Goal: Find specific page/section: Find specific page/section

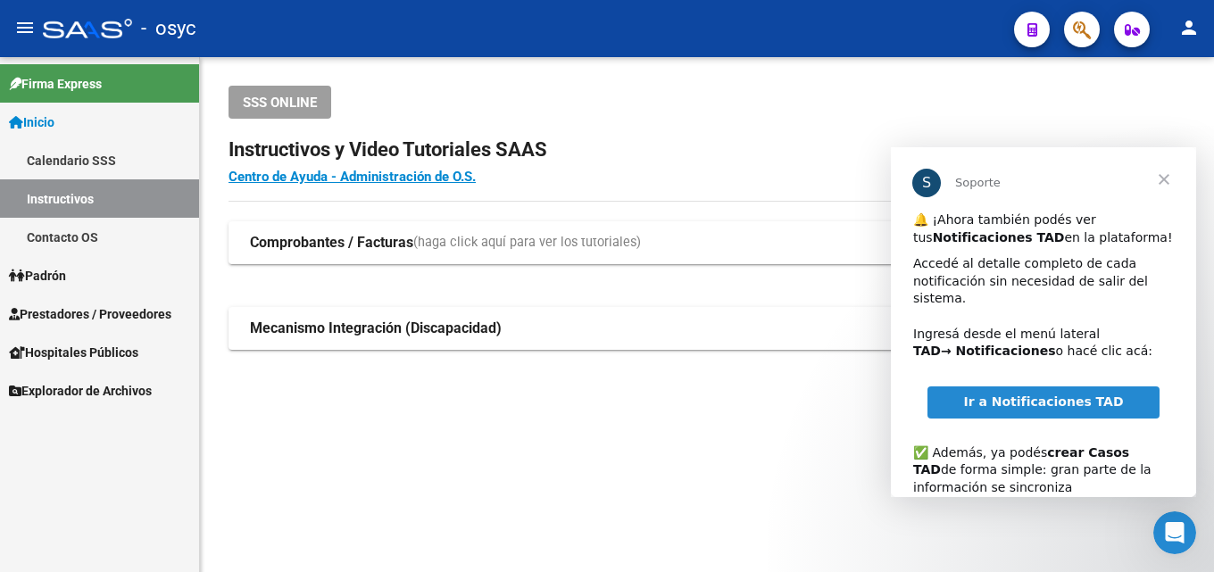
click at [633, 120] on app-root-component "SSS ONLINE Instructivos y Video Tutoriales SAAS Centro de Ayuda - Administració…" at bounding box center [706, 218] width 957 height 264
click at [1165, 164] on span "Cerrar" at bounding box center [1164, 179] width 64 height 64
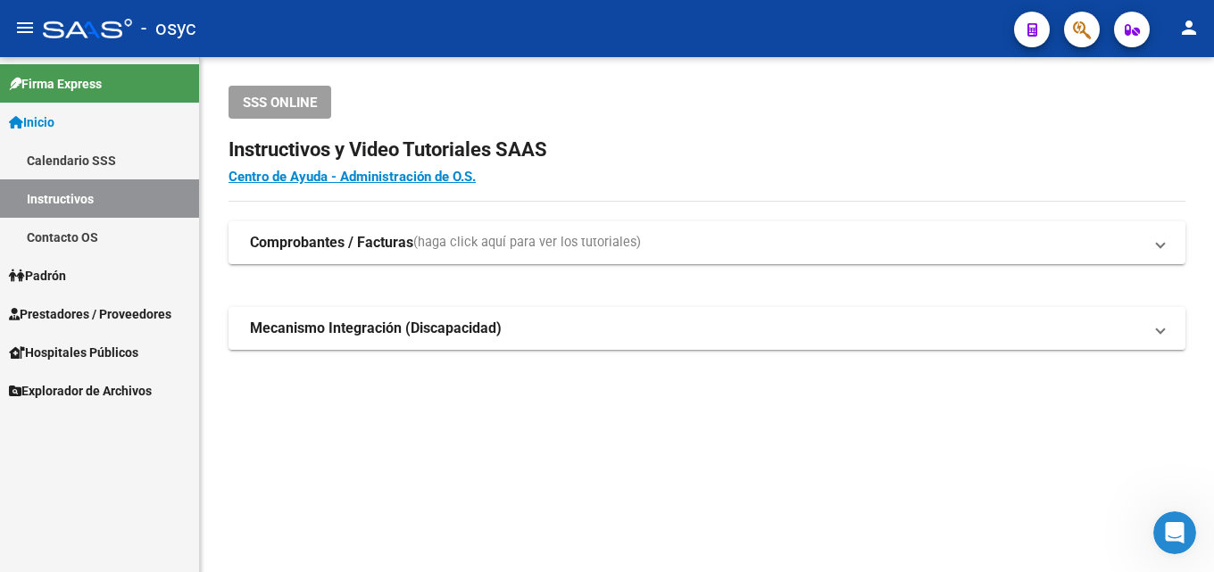
click at [1068, 25] on button "button" at bounding box center [1082, 30] width 36 height 36
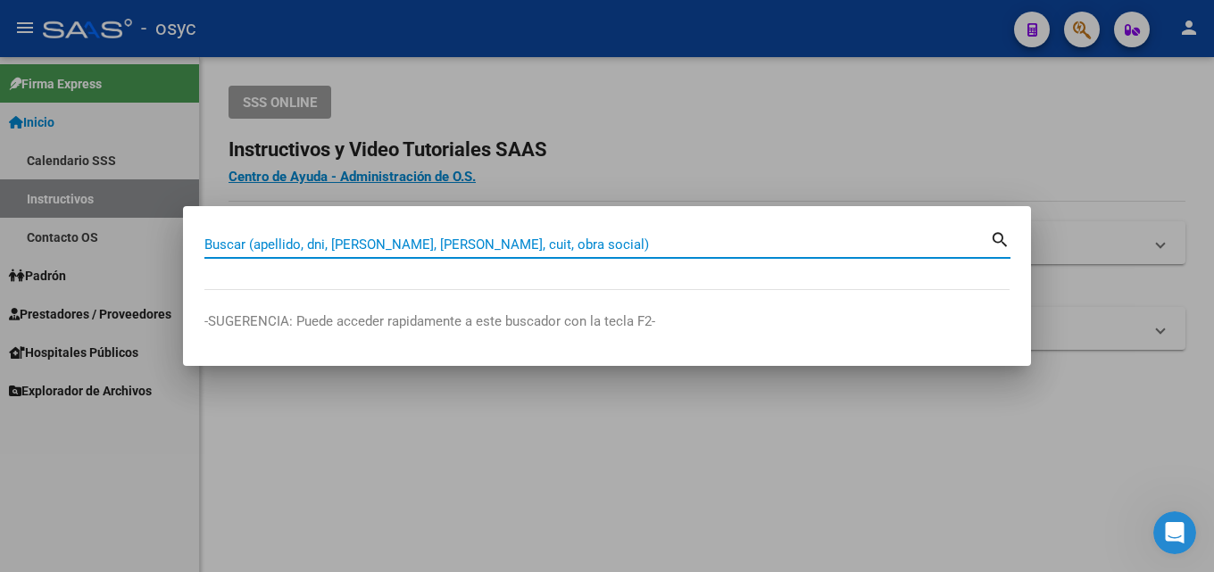
paste input "50847205"
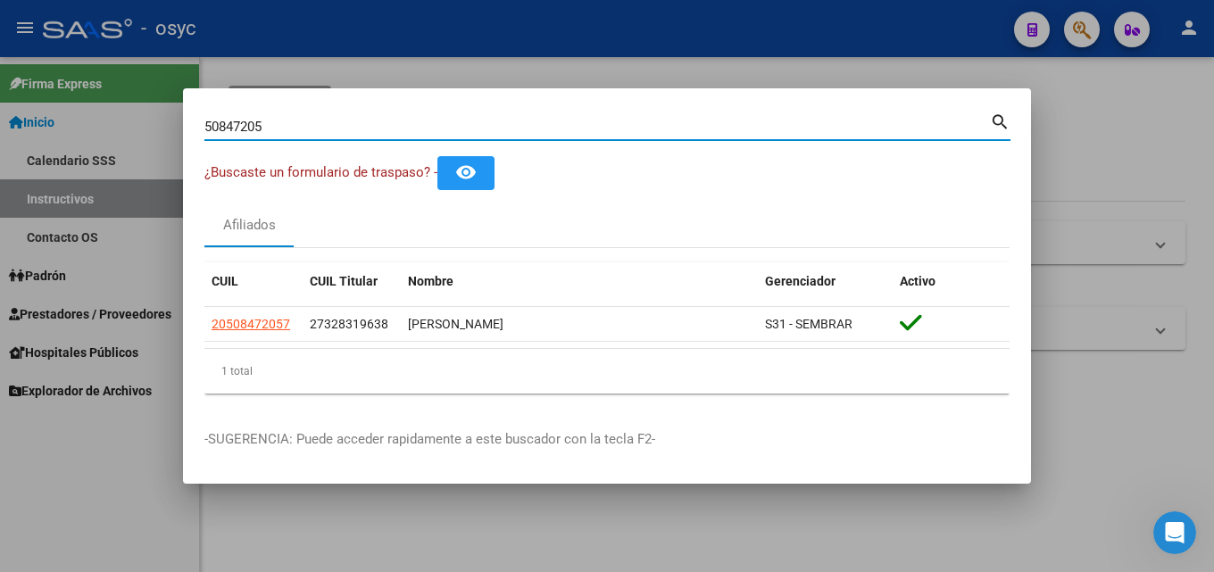
drag, startPoint x: 338, startPoint y: 120, endPoint x: 0, endPoint y: 50, distance: 345.5
click at [0, 50] on div "50847205 Buscar (apellido, dni, cuil, nro traspaso, cuit, obra social) search ¿…" at bounding box center [607, 286] width 1214 height 572
paste input "550639"
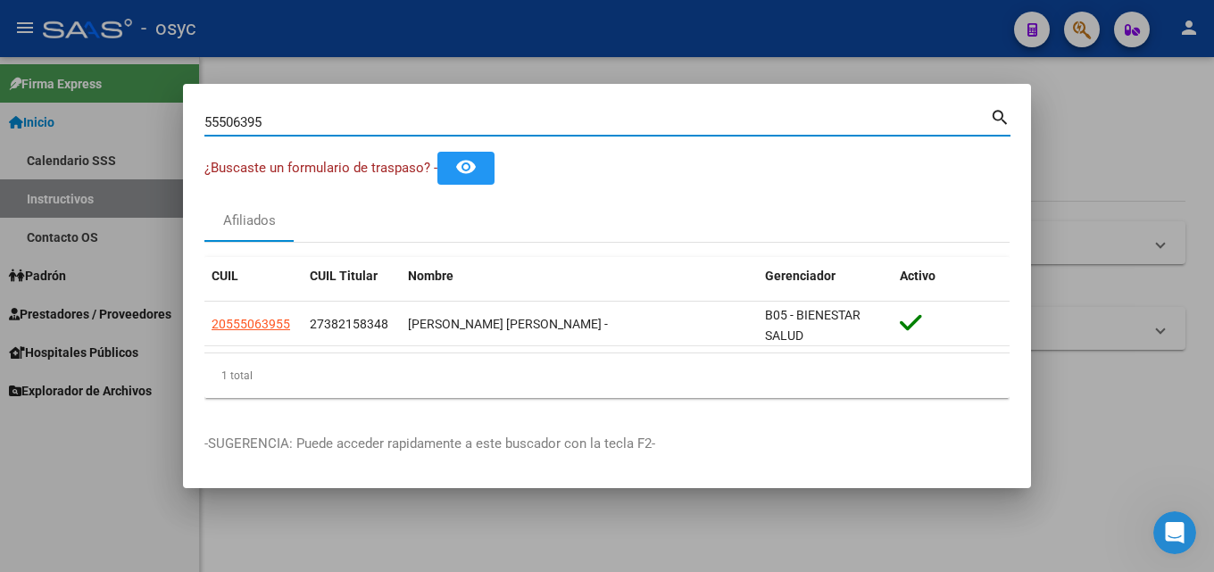
drag, startPoint x: 293, startPoint y: 125, endPoint x: 0, endPoint y: 95, distance: 294.2
click at [0, 95] on div "55506395 Buscar (apellido, dni, cuil, nro traspaso, cuit, obra social) search ¿…" at bounding box center [607, 286] width 1214 height 572
drag, startPoint x: 281, startPoint y: 122, endPoint x: 0, endPoint y: 3, distance: 305.5
click at [0, 3] on div "58456740 Buscar (apellido, dni, cuil, nro traspaso, cuit, obra social) search ¿…" at bounding box center [607, 286] width 1214 height 572
paste input "5506395"
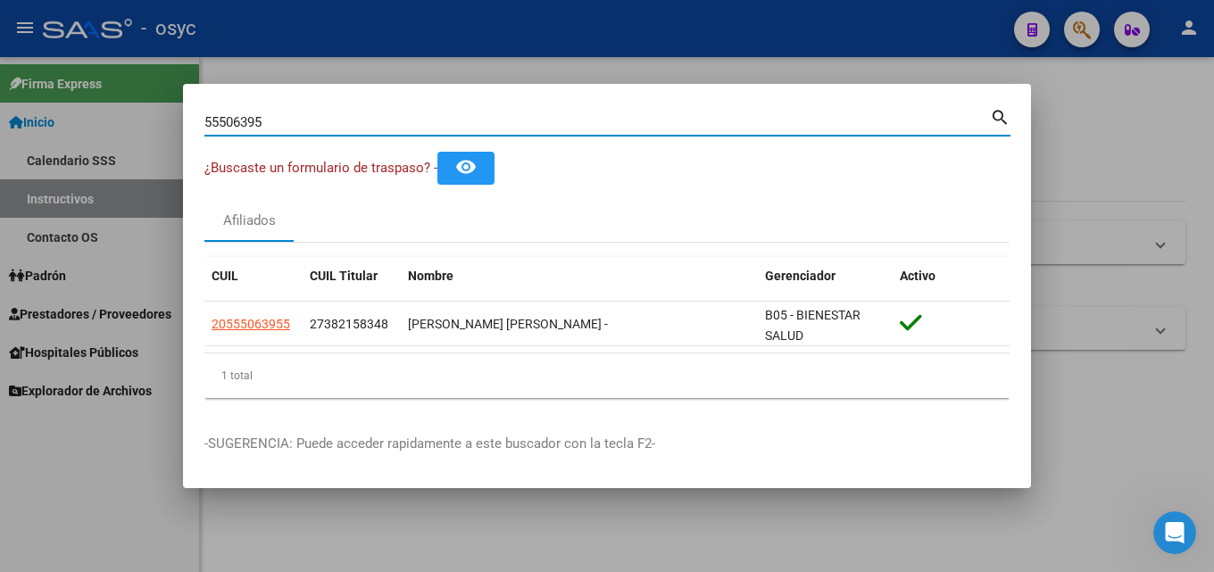
drag, startPoint x: 265, startPoint y: 123, endPoint x: 0, endPoint y: 121, distance: 265.1
click at [0, 122] on div "55506395 Buscar (apellido, dni, cuil, nro traspaso, cuit, obra social) search ¿…" at bounding box center [607, 286] width 1214 height 572
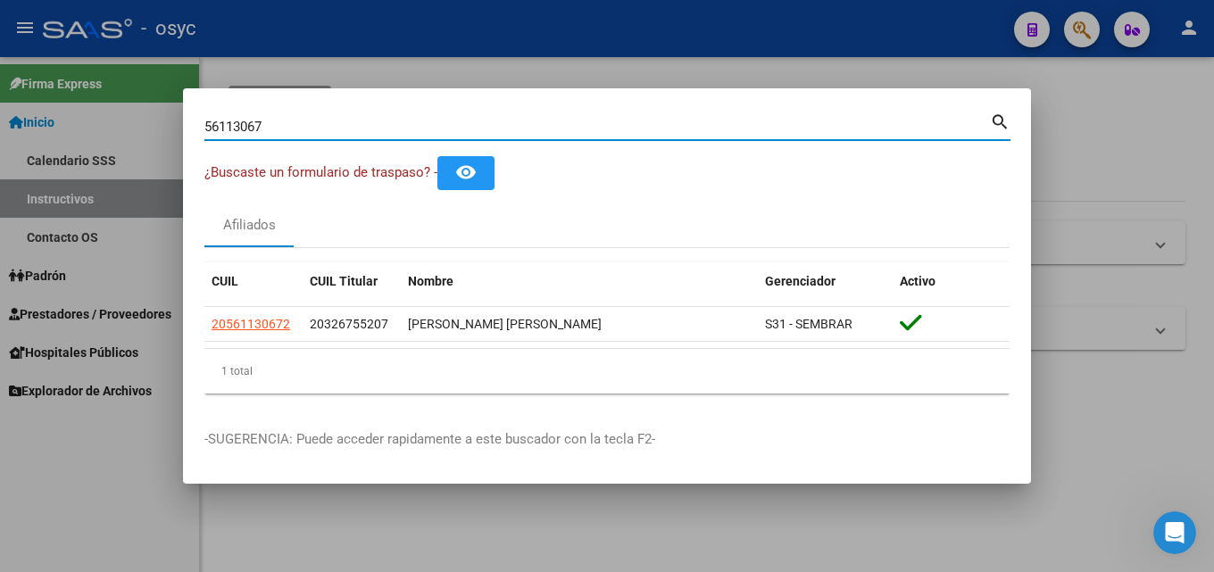
drag, startPoint x: 288, startPoint y: 115, endPoint x: 274, endPoint y: 124, distance: 16.8
click at [275, 124] on div "56113067 Buscar (apellido, dni, [PERSON_NAME], [PERSON_NAME], cuit, obra social)" at bounding box center [596, 126] width 785 height 27
drag, startPoint x: 274, startPoint y: 124, endPoint x: 0, endPoint y: 125, distance: 274.0
click at [0, 124] on div "56113067 Buscar (apellido, dni, cuil, nro traspaso, cuit, obra social) search ¿…" at bounding box center [607, 286] width 1214 height 572
type input "70020566"
